Goal: Information Seeking & Learning: Learn about a topic

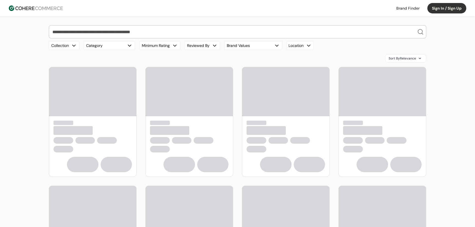
click at [97, 35] on input "search" at bounding box center [234, 32] width 366 height 13
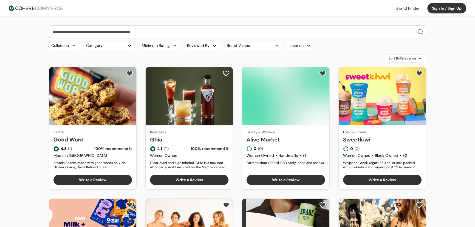
click at [88, 136] on link "Good Word" at bounding box center [93, 140] width 79 height 8
